Goal: Transaction & Acquisition: Purchase product/service

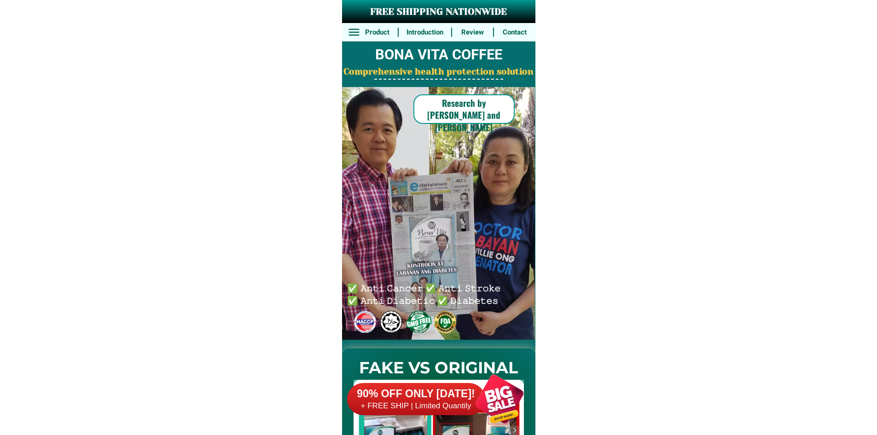
click at [470, 370] on div at bounding box center [499, 399] width 72 height 72
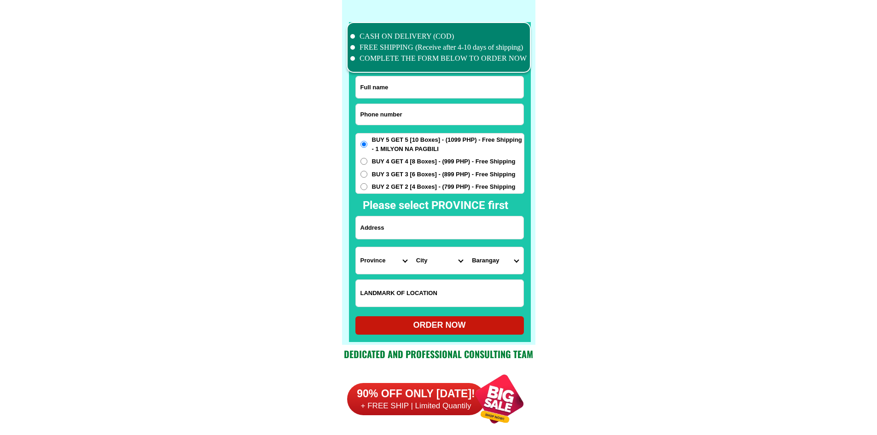
scroll to position [7155, 0]
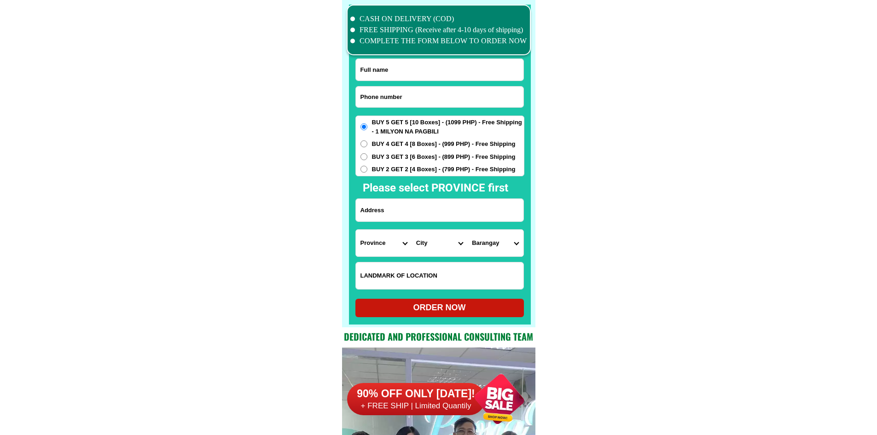
click at [408, 99] on input "Input phone_number" at bounding box center [440, 97] width 168 height 21
paste input "9054926825"
type input "09054926825"
click at [438, 60] on input "Input full_name" at bounding box center [440, 70] width 168 height 22
paste input "[PERSON_NAME]"
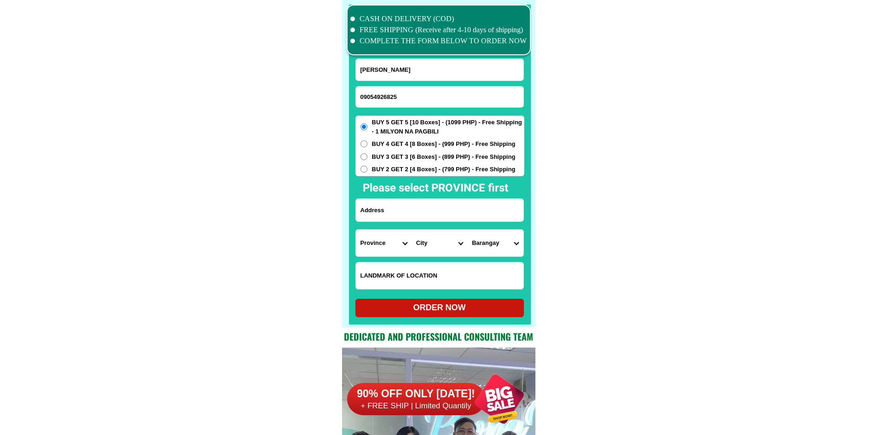
type input "[PERSON_NAME]"
click at [421, 219] on input "Input address" at bounding box center [440, 210] width 168 height 23
paste input "[STREET_ADDRESS] Landmark —Opposite Rebecas Laundry"
type input "[STREET_ADDRESS] Landmark —Opposite Rebecas Laundry"
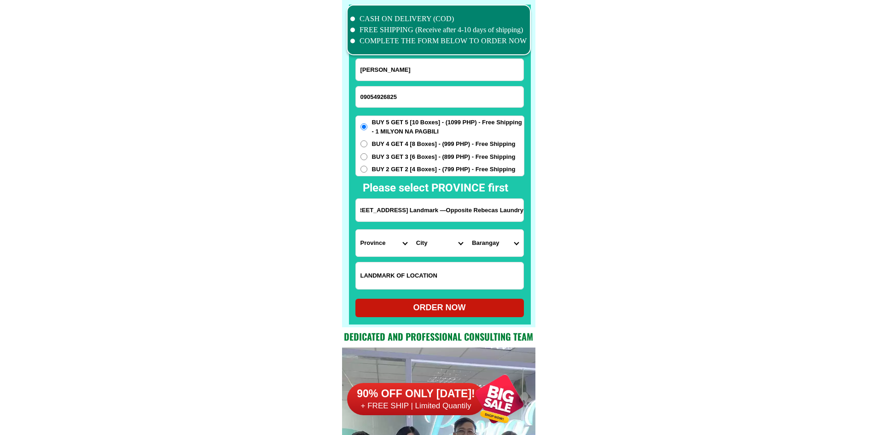
scroll to position [0, 0]
click at [405, 175] on div "BUY 5 GET 5 [10 Boxes] - (1099 PHP) - Free Shipping - 1 MILYON NA PAGBILI BUY 4…" at bounding box center [439, 146] width 169 height 61
click at [419, 174] on span "BUY 2 GET 2 [4 Boxes] - (799 PHP) - Free Shipping" at bounding box center [444, 169] width 144 height 9
click at [457, 171] on span "BUY 2 GET 2 [4 Boxes] - (799 PHP) - Free Shipping" at bounding box center [444, 169] width 144 height 9
click at [367, 171] on input "BUY 2 GET 2 [4 Boxes] - (799 PHP) - Free Shipping" at bounding box center [363, 169] width 7 height 7
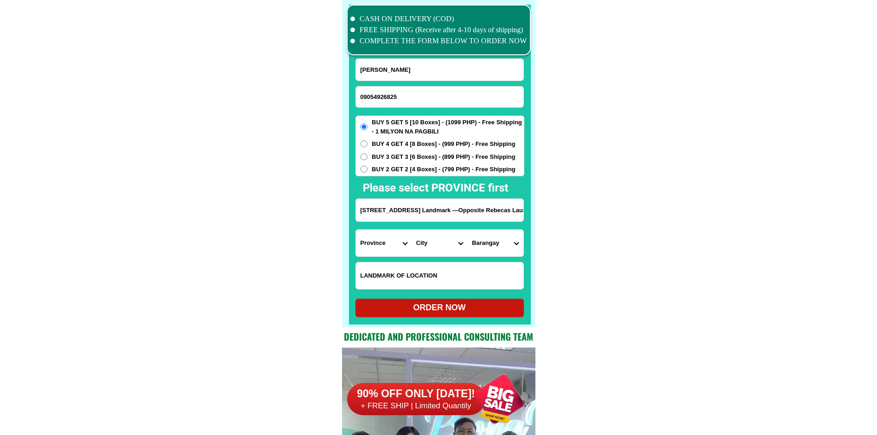
radio input "true"
drag, startPoint x: 471, startPoint y: 211, endPoint x: 663, endPoint y: 223, distance: 192.3
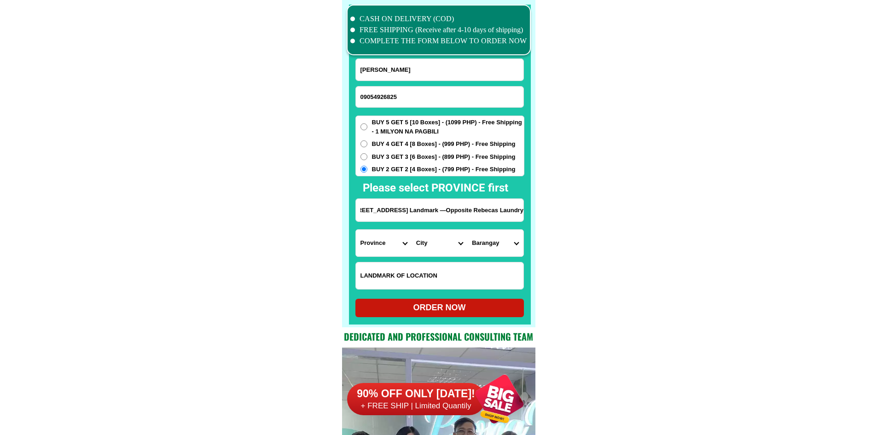
click at [481, 219] on input "[STREET_ADDRESS] Landmark —Opposite Rebecas Laundry" at bounding box center [440, 210] width 168 height 23
click at [389, 242] on select "Province [GEOGRAPHIC_DATA] [GEOGRAPHIC_DATA] [GEOGRAPHIC_DATA] [GEOGRAPHIC_DATA…" at bounding box center [384, 243] width 56 height 27
select select "63_826"
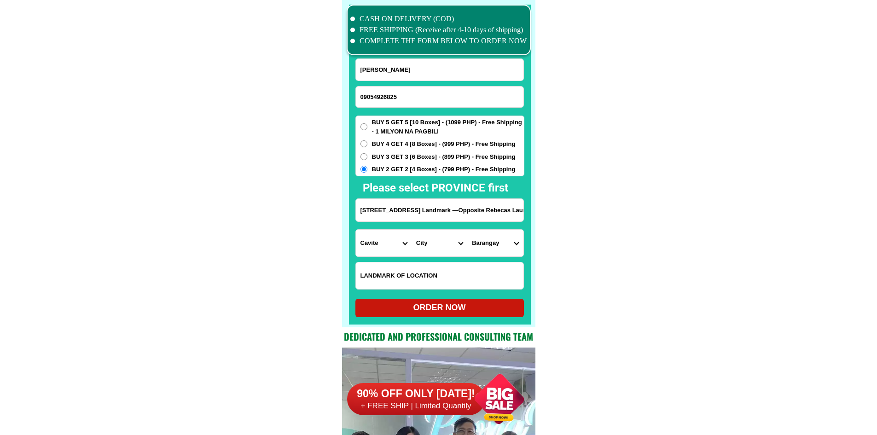
click at [427, 249] on select "City" at bounding box center [439, 243] width 56 height 27
select select "63_8267003"
click at [494, 241] on select "Barangay [PERSON_NAME] [PERSON_NAME] iii [PERSON_NAME] [PERSON_NAME] vi [PERSON…" at bounding box center [495, 243] width 56 height 27
select select "63_82670035105"
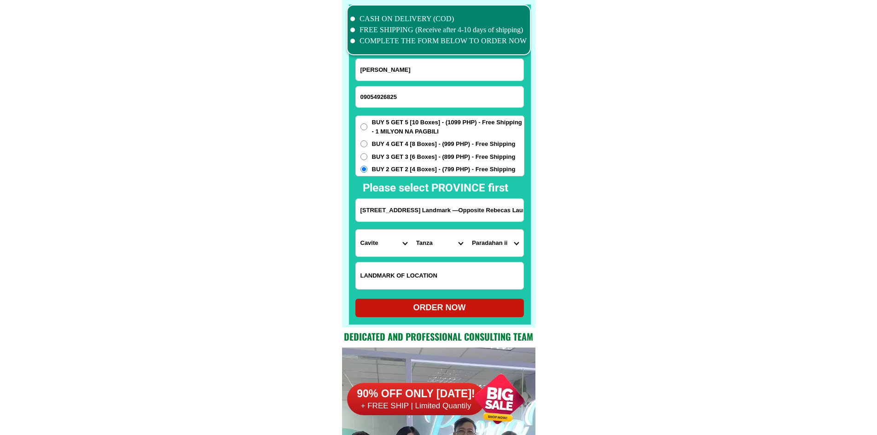
click at [462, 308] on div "ORDER NOW" at bounding box center [439, 307] width 168 height 12
radio input "true"
drag, startPoint x: 451, startPoint y: 96, endPoint x: 409, endPoint y: 31, distance: 77.2
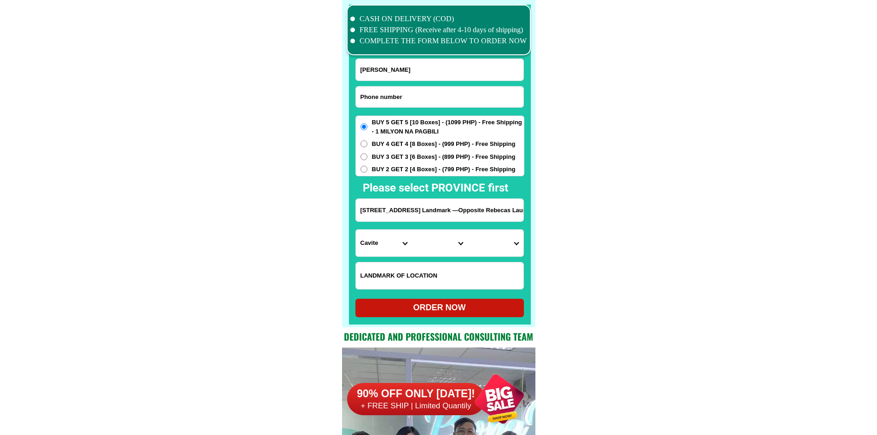
click at [451, 96] on input "Input phone_number" at bounding box center [440, 97] width 168 height 21
paste input "09751388152"
type input "09751388152"
click at [437, 66] on input "Input full_name" at bounding box center [440, 70] width 168 height 22
paste input "[PERSON_NAME]"
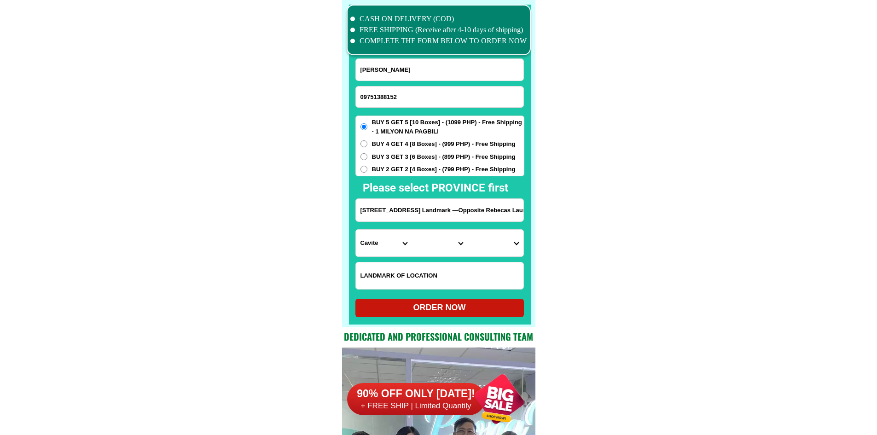
type input "[PERSON_NAME]"
paste input "baranggay jepelaurel porok 1 cogon"
click at [393, 208] on input "baranggay jepelaurel porok 1 cogon" at bounding box center [440, 210] width 168 height 23
type input "baranggay jepelaurel porok 1 cogon"
drag, startPoint x: 665, startPoint y: 243, endPoint x: 641, endPoint y: 251, distance: 25.2
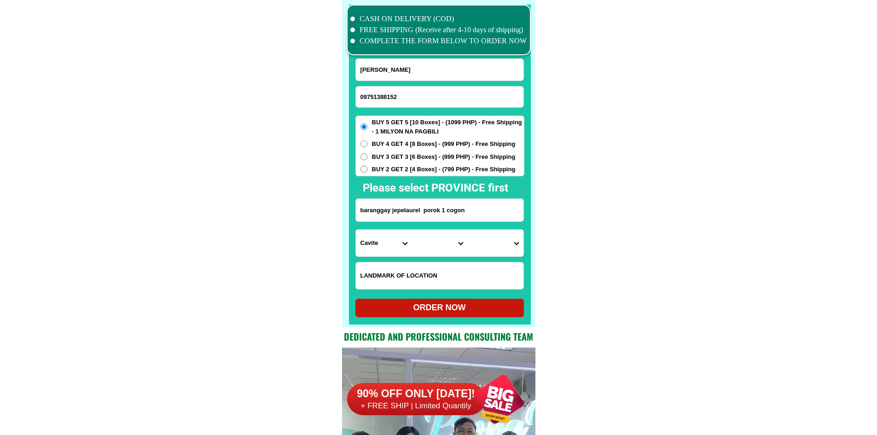
click at [395, 249] on select "Province [GEOGRAPHIC_DATA] [GEOGRAPHIC_DATA] [GEOGRAPHIC_DATA] [GEOGRAPHIC_DATA…" at bounding box center [384, 243] width 56 height 27
click at [434, 207] on input "baranggay jepelaurel porok 1 cogon" at bounding box center [440, 210] width 168 height 23
click at [391, 249] on select "Province [GEOGRAPHIC_DATA] [GEOGRAPHIC_DATA] [GEOGRAPHIC_DATA] [GEOGRAPHIC_DATA…" at bounding box center [384, 243] width 56 height 27
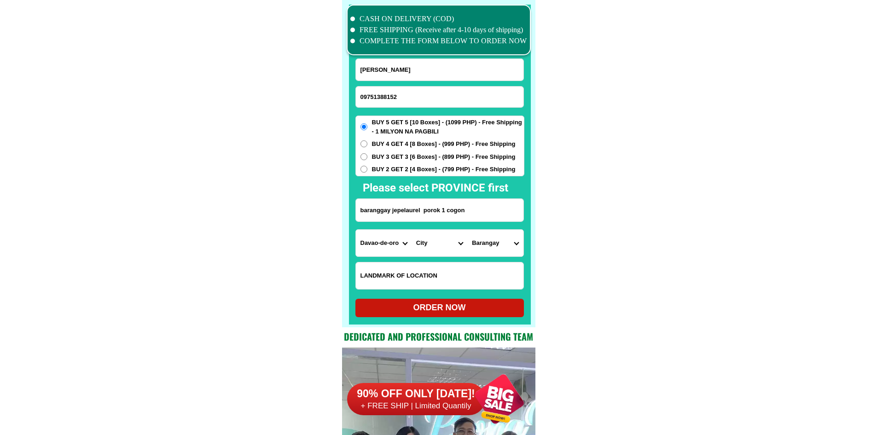
click at [391, 249] on select "Province [GEOGRAPHIC_DATA] [GEOGRAPHIC_DATA] [GEOGRAPHIC_DATA] [GEOGRAPHIC_DATA…" at bounding box center [384, 243] width 56 height 27
select select "63_773"
click at [440, 247] on select "City [PERSON_NAME]-e.-[GEOGRAPHIC_DATA]-[PERSON_NAME] [GEOGRAPHIC_DATA]-[GEOGRA…" at bounding box center [439, 243] width 56 height 27
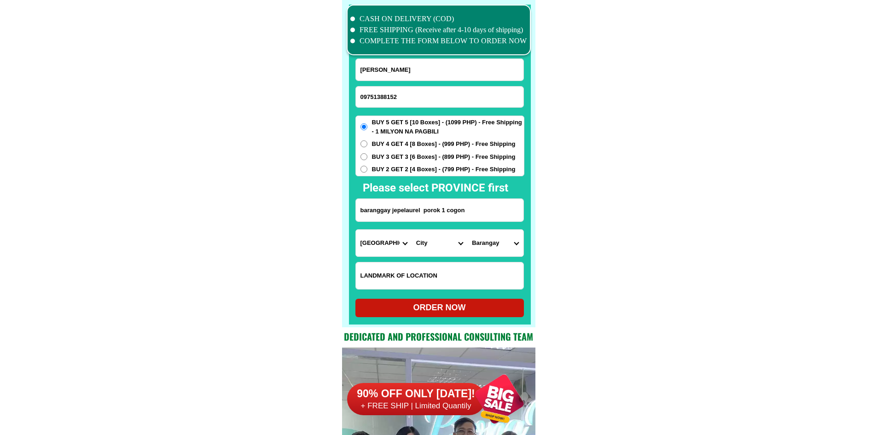
select select "63_7731844"
click at [496, 248] on select "Barangay [PERSON_NAME] Buenavista Cacao Cagangohan Consolacion Dapco [PERSON_NA…" at bounding box center [495, 243] width 56 height 27
drag, startPoint x: 502, startPoint y: 247, endPoint x: 501, endPoint y: 242, distance: 4.8
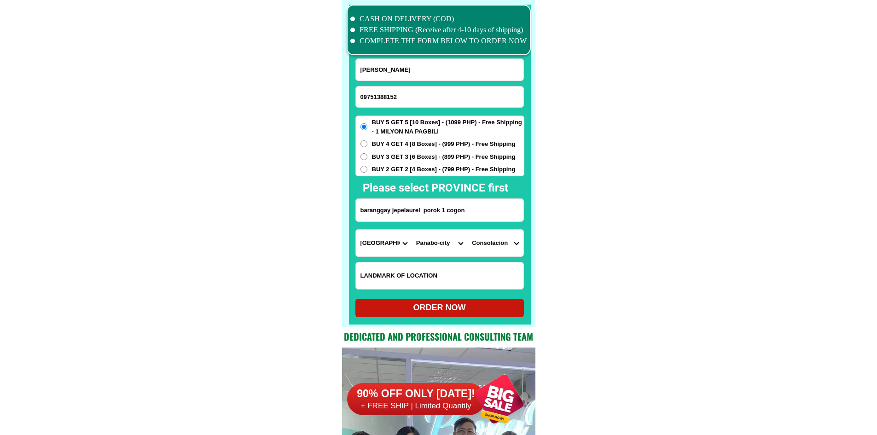
click at [502, 247] on select "Barangay [PERSON_NAME] Buenavista Cacao Cagangohan Consolacion Dapco [PERSON_NA…" at bounding box center [495, 243] width 56 height 27
select select "63_77318443352"
click at [460, 307] on div "ORDER NOW" at bounding box center [439, 307] width 168 height 12
radio input "true"
click at [405, 95] on input "09751388152" at bounding box center [440, 97] width 168 height 21
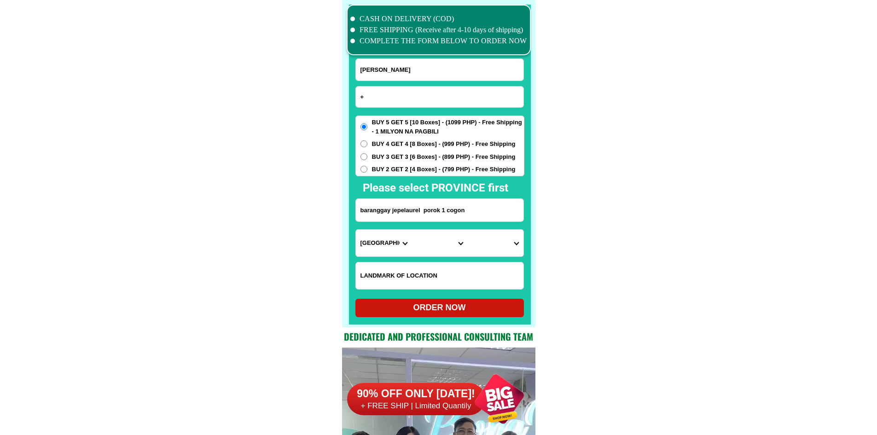
paste input "[CREDIT_CARD_NUMBER]"
type input "[PHONE_NUMBER]"
click at [445, 69] on input "Input full_name" at bounding box center [440, 70] width 168 height 22
paste input "[PERSON_NAME]"
type input "[PERSON_NAME]"
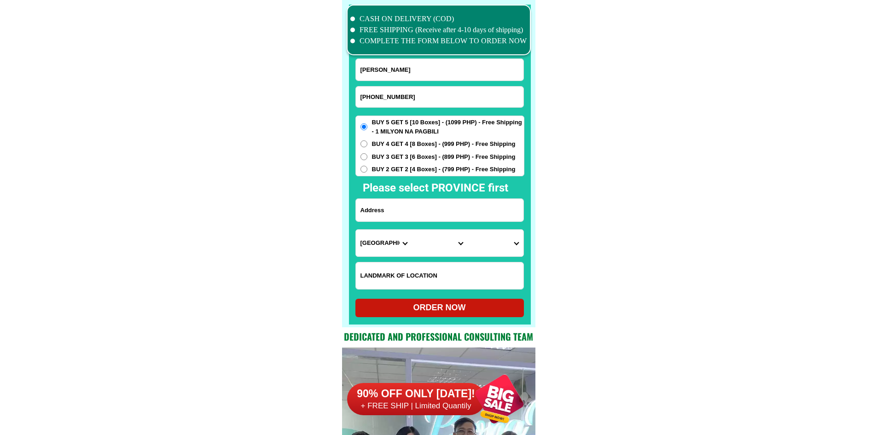
drag, startPoint x: 411, startPoint y: 216, endPoint x: 449, endPoint y: 216, distance: 37.3
click at [411, 216] on input "Input address" at bounding box center [440, 210] width 168 height 23
paste input "poblation [PERSON_NAME] [PERSON_NAME] [GEOGRAPHIC_DATA]"
type input "poblation [PERSON_NAME] [PERSON_NAME] [GEOGRAPHIC_DATA]"
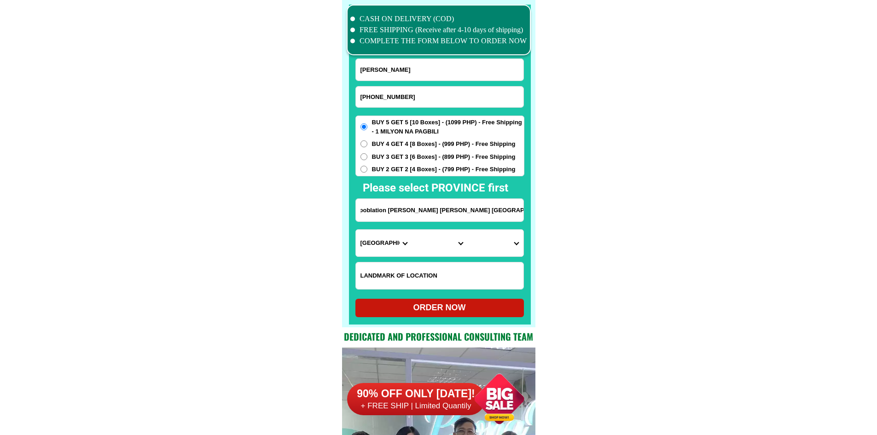
scroll to position [0, 0]
drag, startPoint x: 700, startPoint y: 243, endPoint x: 663, endPoint y: 259, distance: 40.3
click at [449, 166] on span "BUY 2 GET 2 [4 Boxes] - (799 PHP) - Free Shipping" at bounding box center [444, 169] width 144 height 9
click at [367, 166] on input "BUY 2 GET 2 [4 Boxes] - (799 PHP) - Free Shipping" at bounding box center [363, 169] width 7 height 7
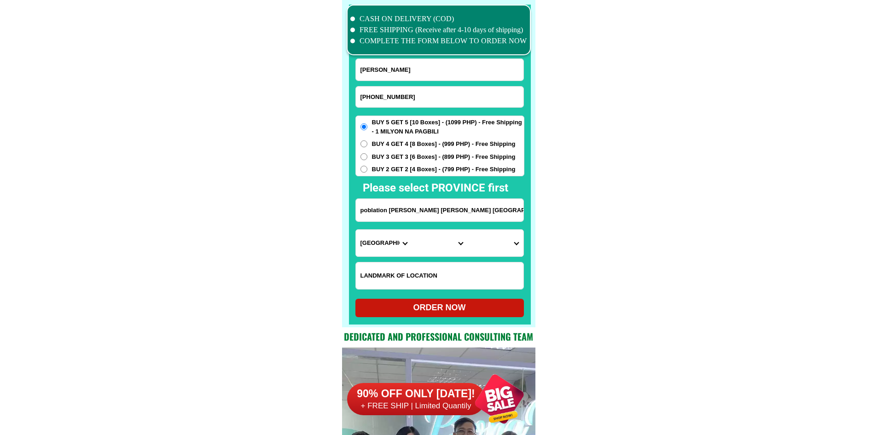
radio input "true"
drag, startPoint x: 439, startPoint y: 208, endPoint x: 565, endPoint y: 243, distance: 131.4
click at [378, 243] on select "Province [GEOGRAPHIC_DATA] [GEOGRAPHIC_DATA] [GEOGRAPHIC_DATA] [GEOGRAPHIC_DATA…" at bounding box center [384, 243] width 56 height 27
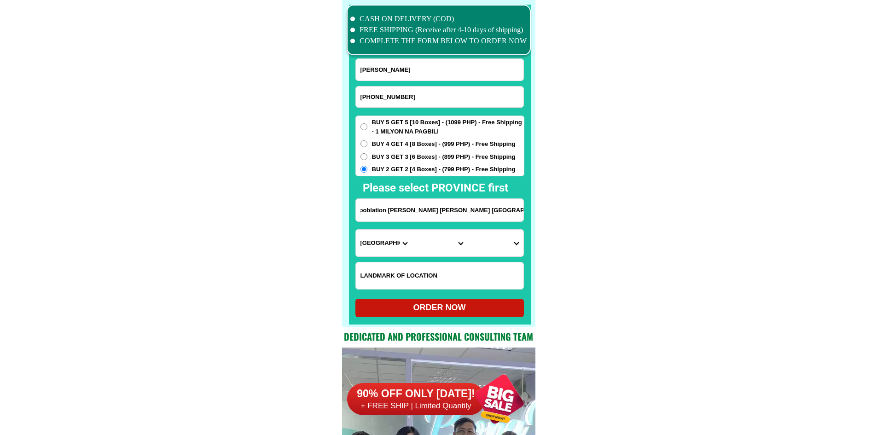
scroll to position [0, 0]
select select "63_800"
click at [356, 230] on select "Province [GEOGRAPHIC_DATA] [GEOGRAPHIC_DATA] [GEOGRAPHIC_DATA] [GEOGRAPHIC_DATA…" at bounding box center [384, 243] width 56 height 27
click at [429, 249] on select "City Bacungan Baliguian Dapitan-city [GEOGRAPHIC_DATA]-city [GEOGRAPHIC_DATA] G…" at bounding box center [439, 243] width 56 height 27
select select "63_8006413"
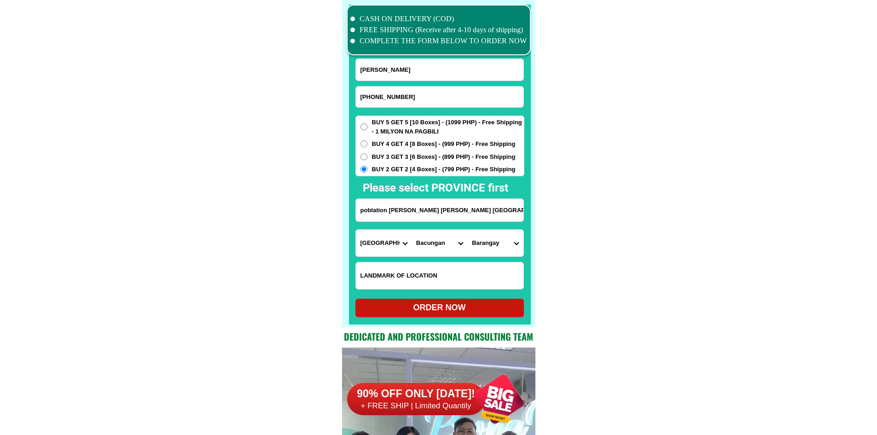
click at [492, 242] on select "Barangay Bacungan (pob.) Bogabongan Delusom Mangop [PERSON_NAME] Mawal Midatag …" at bounding box center [495, 243] width 56 height 27
select select "63_8006413164501"
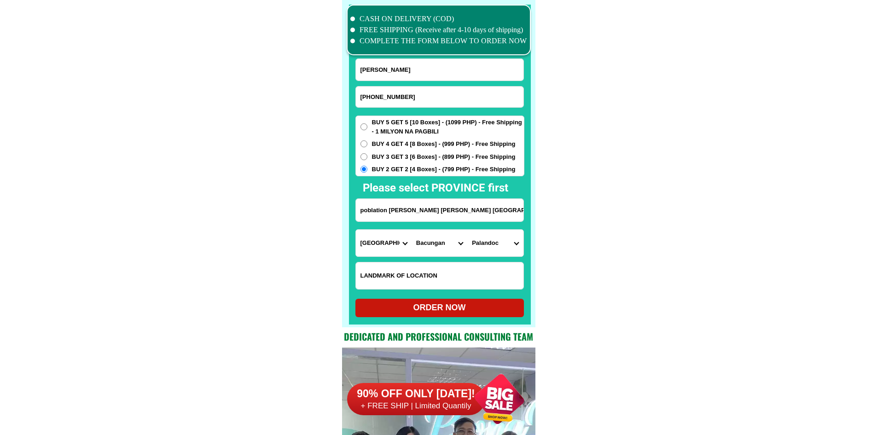
click at [492, 242] on select "Barangay Bacungan (pob.) Bogabongan Delusom Mangop [PERSON_NAME] Mawal Midatag …" at bounding box center [495, 243] width 56 height 27
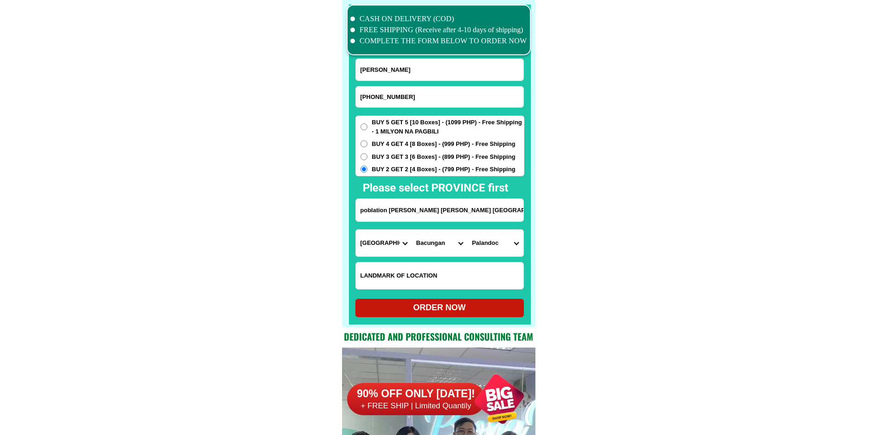
click at [492, 242] on select "Barangay Bacungan (pob.) Bogabongan Delusom Mangop [PERSON_NAME] Mawal Midatag …" at bounding box center [495, 243] width 56 height 27
click at [492, 243] on select "Barangay Bacungan (pob.) Bogabongan Delusom Mangop [PERSON_NAME] Mawal Midatag …" at bounding box center [495, 243] width 56 height 27
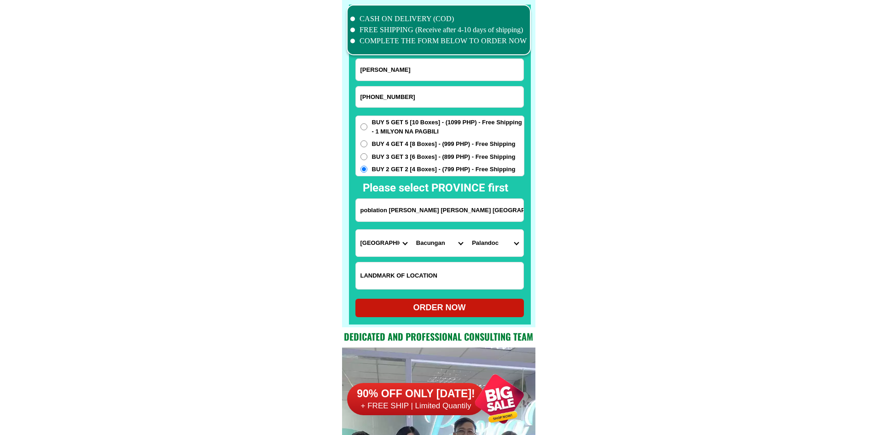
click at [492, 243] on select "Barangay Bacungan (pob.) Bogabongan Delusom Mangop [PERSON_NAME] Mawal Midatag …" at bounding box center [495, 243] width 56 height 27
click at [404, 203] on input "poblation [PERSON_NAME] [PERSON_NAME] [GEOGRAPHIC_DATA]" at bounding box center [440, 210] width 168 height 23
paste input "poblation [PERSON_NAME] [PERSON_NAME] [GEOGRAPHIC_DATA]"
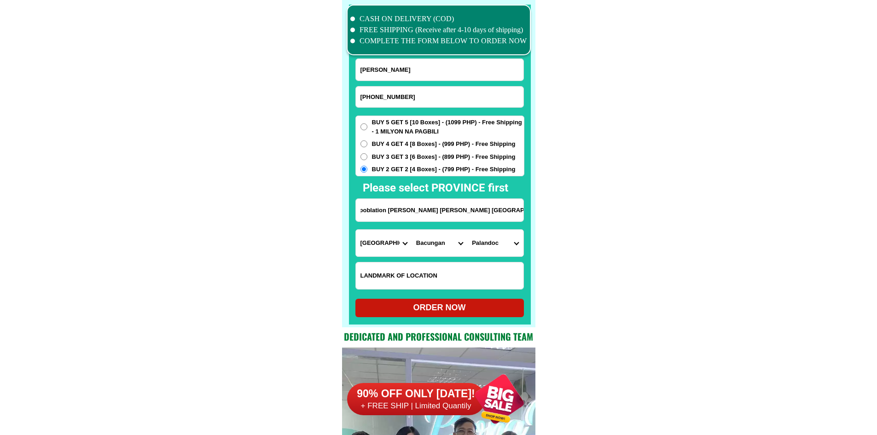
type input "poblation [PERSON_NAME] [PERSON_NAME] [GEOGRAPHIC_DATA]"
click at [398, 243] on select "Province [GEOGRAPHIC_DATA] [GEOGRAPHIC_DATA] [GEOGRAPHIC_DATA] [GEOGRAPHIC_DATA…" at bounding box center [384, 243] width 56 height 27
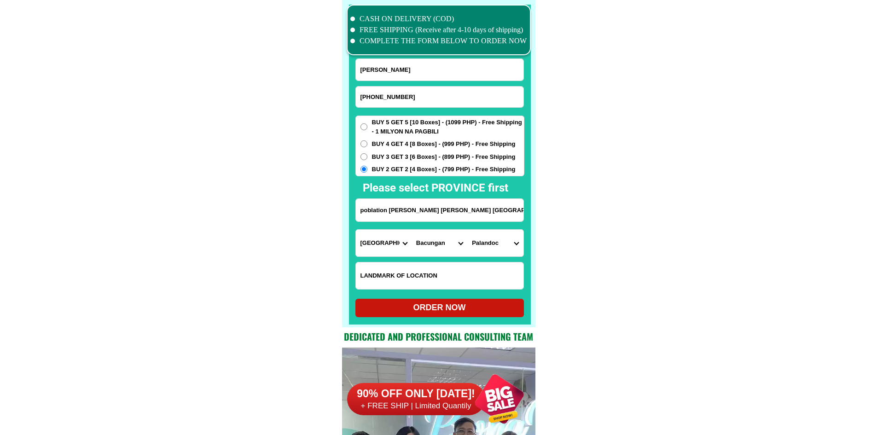
click at [517, 243] on select "Barangay Bacungan (pob.) Bogabongan Delusom Mangop [PERSON_NAME] Mawal Midatag …" at bounding box center [495, 243] width 56 height 27
click at [404, 206] on input "poblation [PERSON_NAME] [PERSON_NAME] [GEOGRAPHIC_DATA]" at bounding box center [440, 210] width 168 height 23
click at [489, 244] on select "Barangay Bacungan (pob.) Bogabongan Delusom Mangop [PERSON_NAME] Mawal Midatag …" at bounding box center [495, 243] width 56 height 27
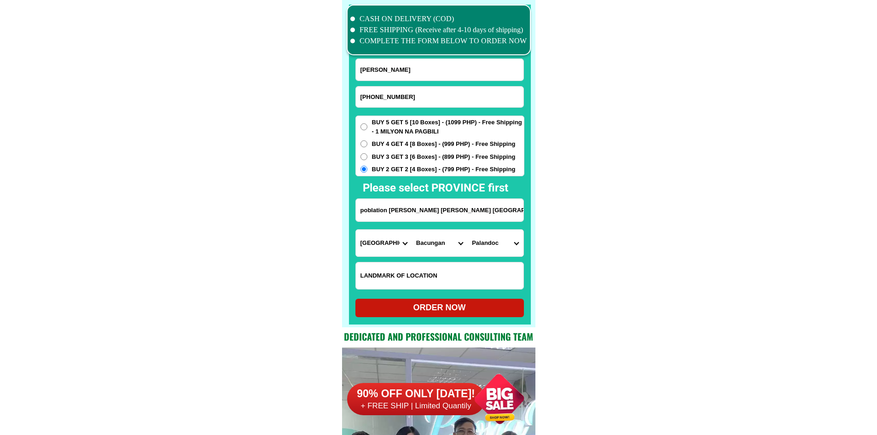
select select "63_800641316450"
click at [428, 310] on div "ORDER NOW" at bounding box center [439, 307] width 168 height 12
type input "[PHONE_NUMBER]"
type input "poblation [PERSON_NAME] [PERSON_NAME] [GEOGRAPHIC_DATA]"
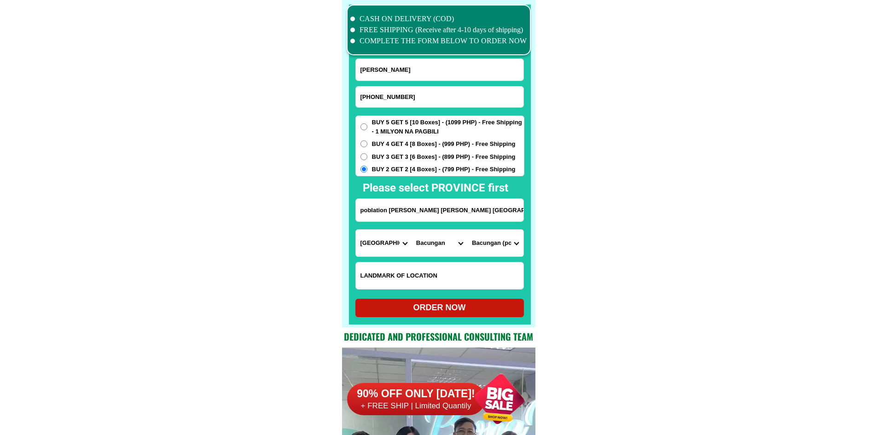
radio input "true"
